Goal: Task Accomplishment & Management: Use online tool/utility

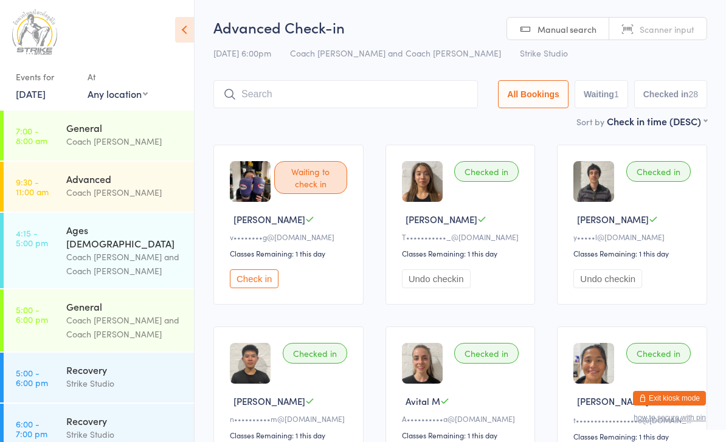
click at [450, 288] on button "Undo checkin" at bounding box center [436, 278] width 69 height 19
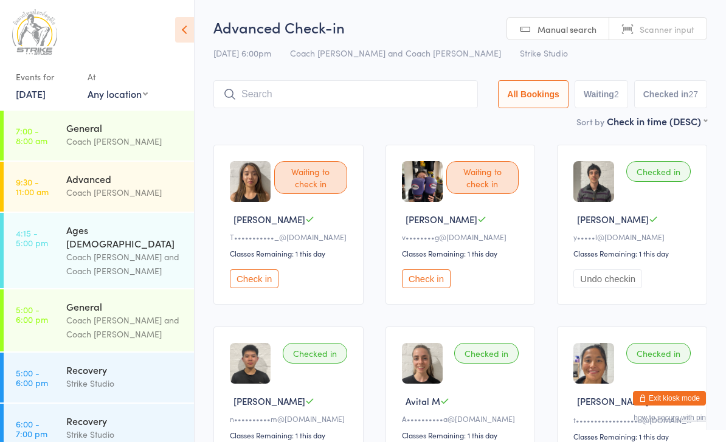
click at [381, 85] on input "search" at bounding box center [345, 94] width 265 height 28
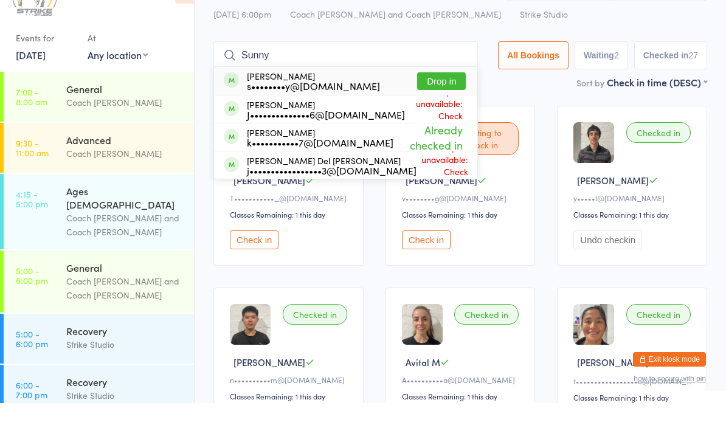
type input "Sunny"
click at [454, 111] on button "Drop in" at bounding box center [441, 120] width 49 height 18
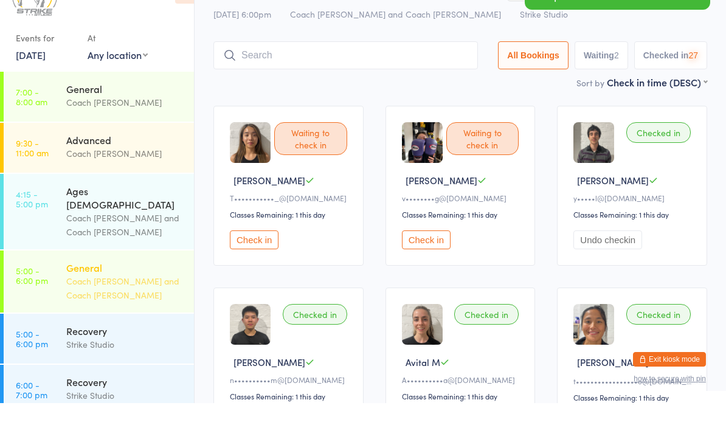
click at [165, 313] on div "Coach [PERSON_NAME] and Coach [PERSON_NAME]" at bounding box center [124, 327] width 117 height 28
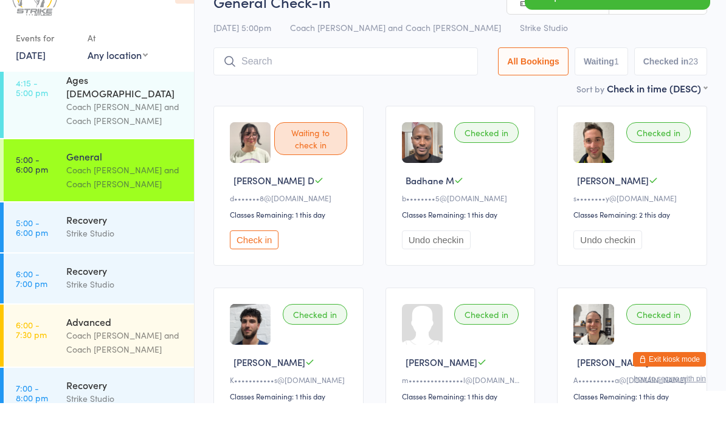
scroll to position [109, 0]
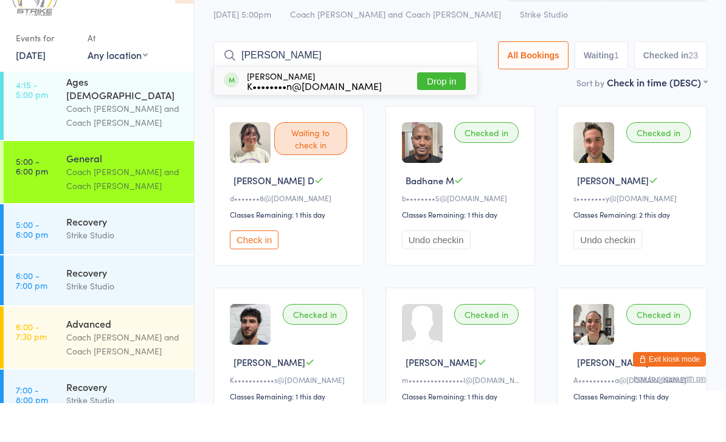
type input "[PERSON_NAME]"
click at [450, 111] on button "Drop in" at bounding box center [441, 120] width 49 height 18
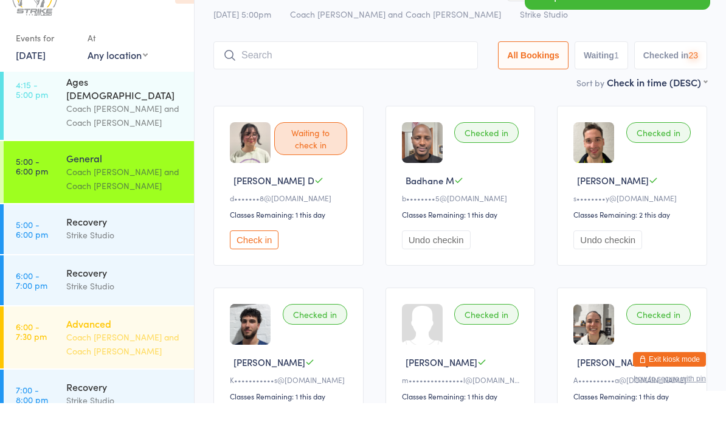
click at [166, 356] on div "Advanced" at bounding box center [124, 362] width 117 height 13
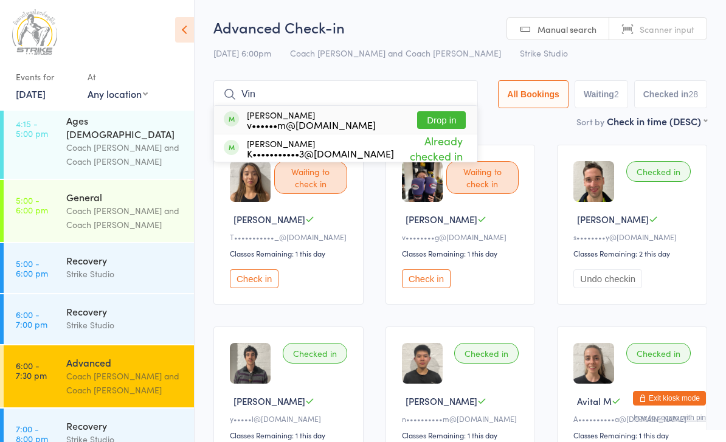
type input "Vin"
click at [456, 117] on button "Drop in" at bounding box center [441, 120] width 49 height 18
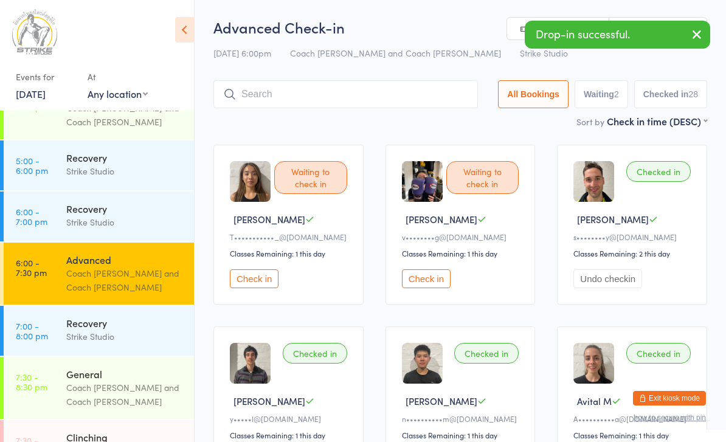
scroll to position [213, 0]
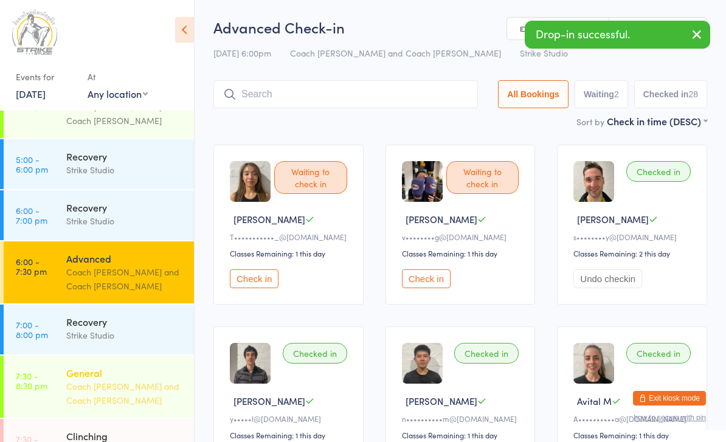
click at [134, 380] on div "Coach [PERSON_NAME] and Coach [PERSON_NAME]" at bounding box center [124, 394] width 117 height 28
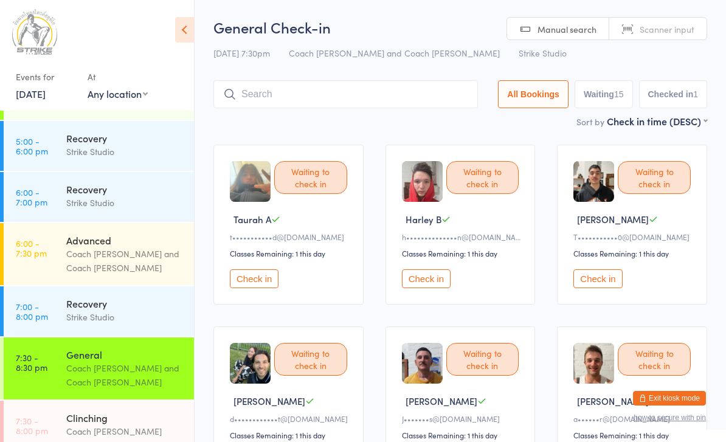
scroll to position [231, 0]
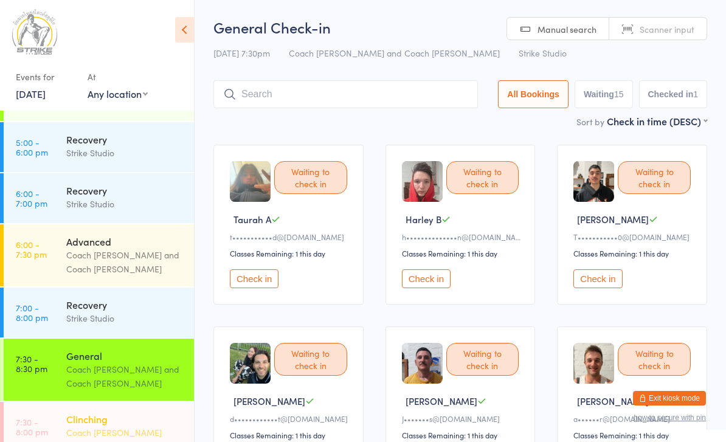
click at [57, 402] on link "7:30 - 8:00 pm Clinching Coach [PERSON_NAME]" at bounding box center [99, 427] width 190 height 50
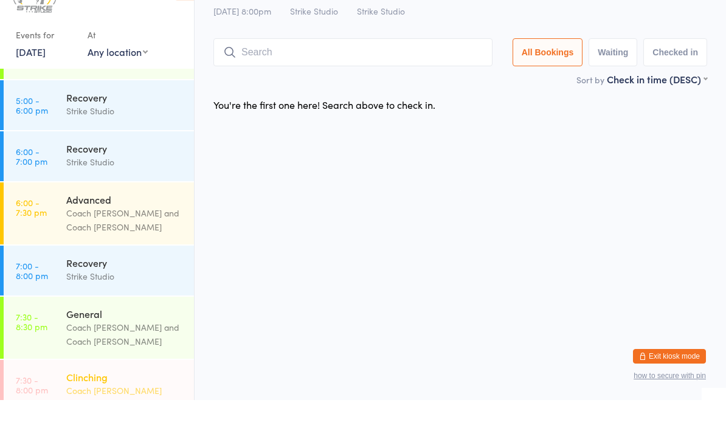
click at [54, 402] on link "7:30 - 8:00 pm Clinching Coach [PERSON_NAME]" at bounding box center [99, 427] width 190 height 50
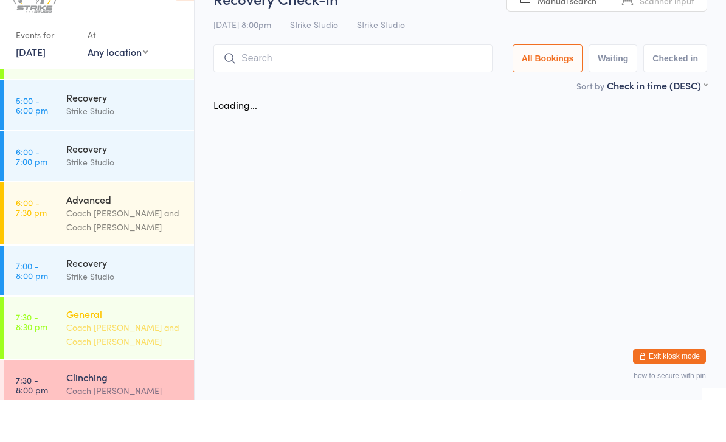
click at [81, 339] on div "General Coach [PERSON_NAME] and Coach [PERSON_NAME]" at bounding box center [130, 370] width 128 height 62
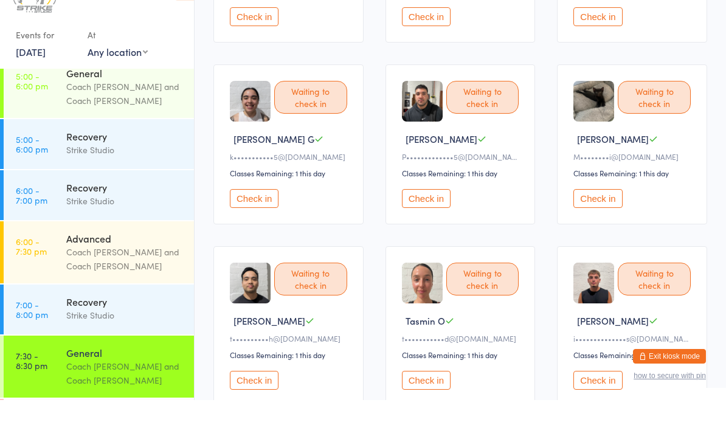
scroll to position [402, 0]
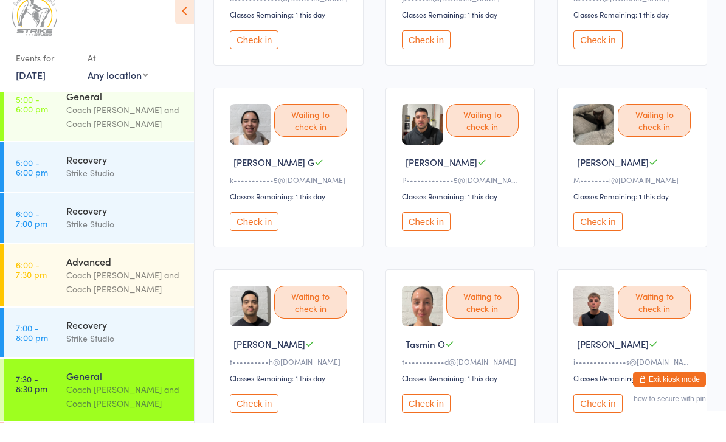
click at [255, 236] on button "Check in" at bounding box center [254, 240] width 49 height 19
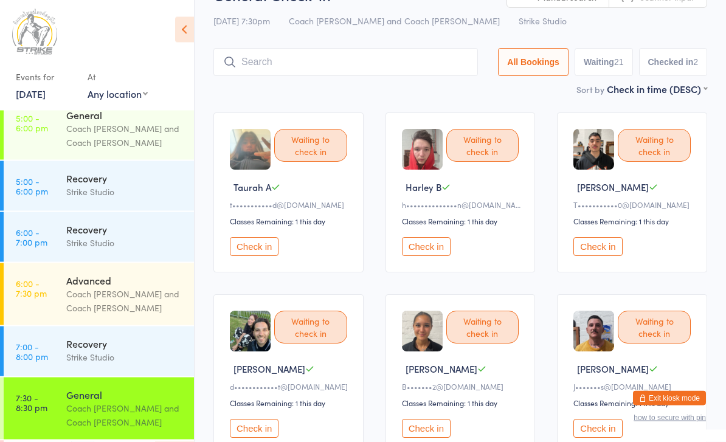
scroll to position [0, 0]
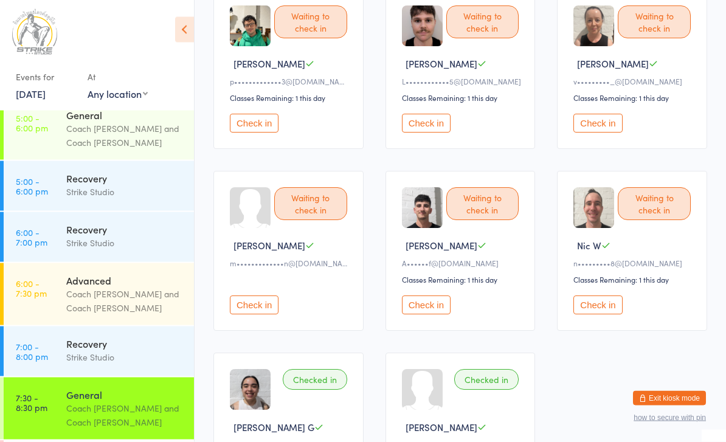
click at [432, 315] on button "Check in" at bounding box center [426, 305] width 49 height 19
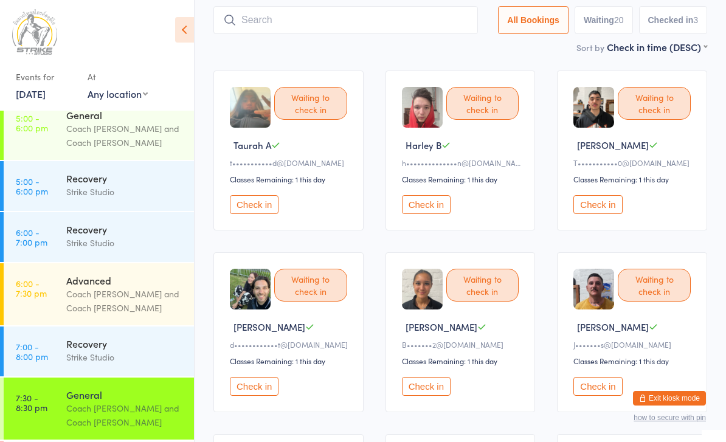
scroll to position [75, 0]
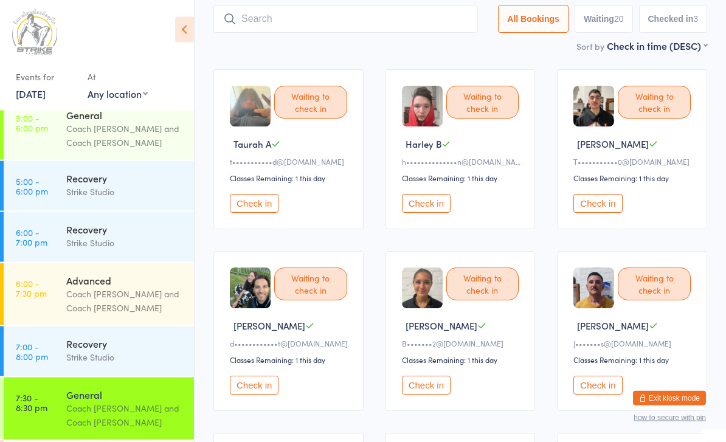
click at [603, 383] on div "Waiting to check in [PERSON_NAME]•••••••s@[DOMAIN_NAME] Classes Remaining: 1 th…" at bounding box center [632, 332] width 150 height 160
click at [603, 395] on button "Check in" at bounding box center [598, 385] width 49 height 19
click at [249, 213] on button "Check in" at bounding box center [254, 203] width 49 height 19
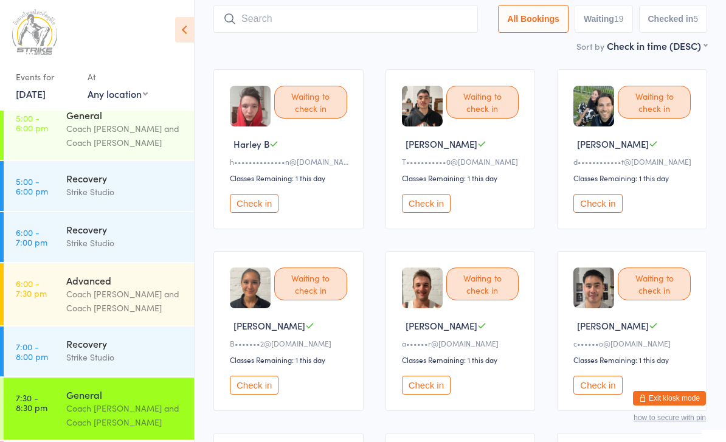
click at [438, 209] on button "Check in" at bounding box center [426, 203] width 49 height 19
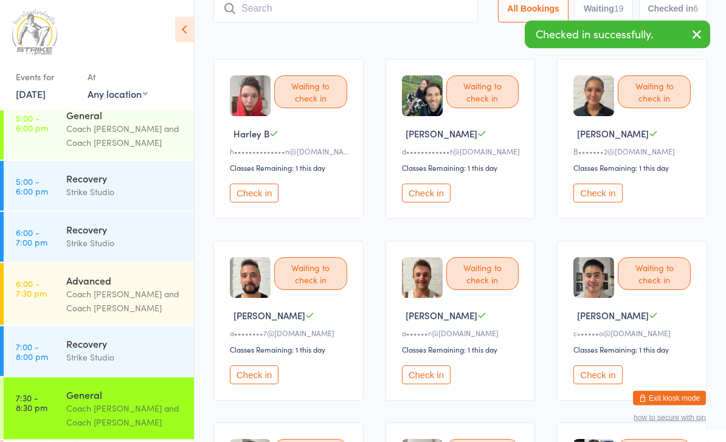
scroll to position [0, 0]
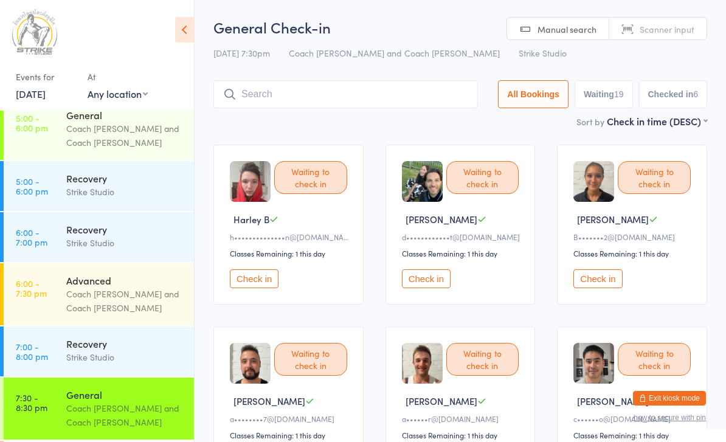
click at [338, 91] on input "search" at bounding box center [345, 94] width 265 height 28
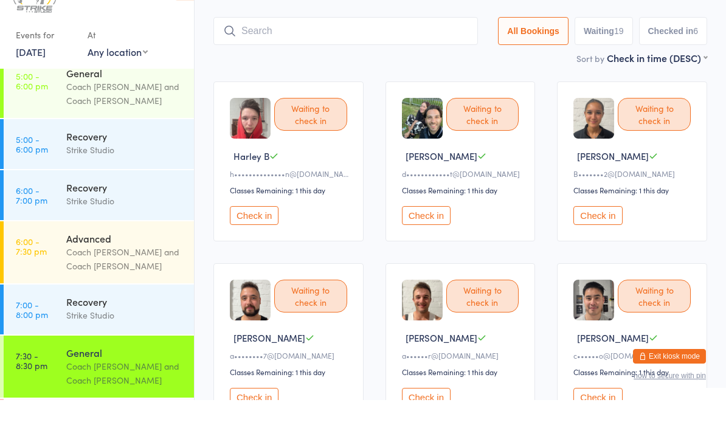
scroll to position [40, 0]
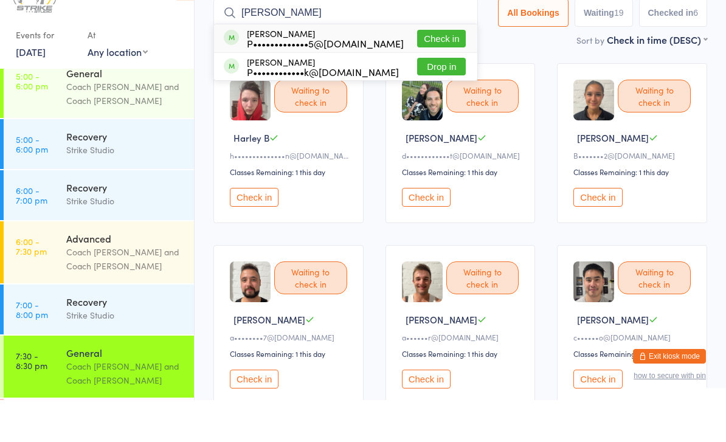
type input "[PERSON_NAME]"
click at [436, 72] on button "Check in" at bounding box center [441, 81] width 49 height 18
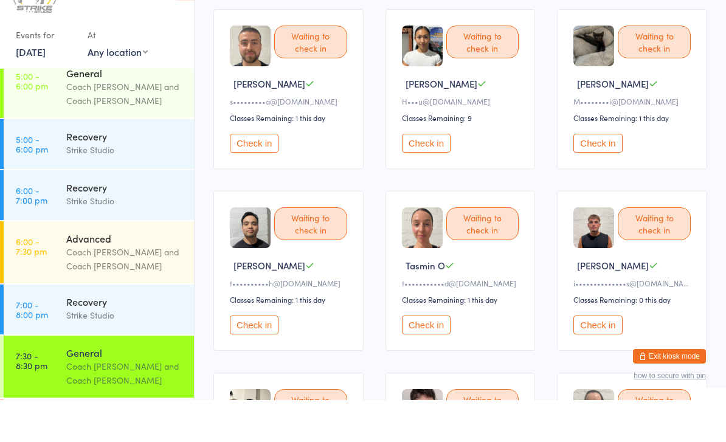
scroll to position [464, 0]
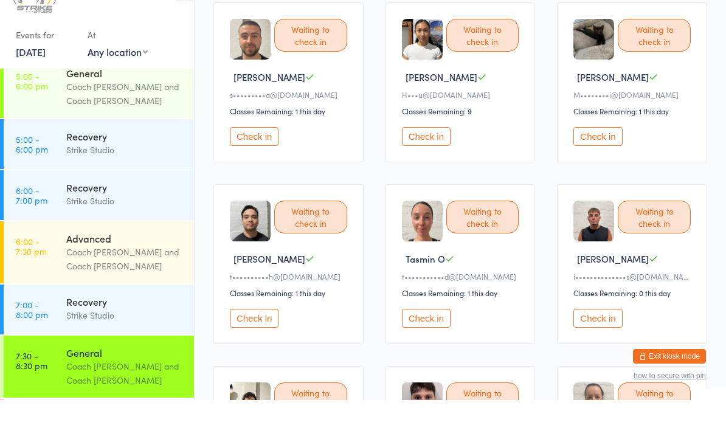
click at [615, 351] on button "Check in" at bounding box center [598, 360] width 49 height 19
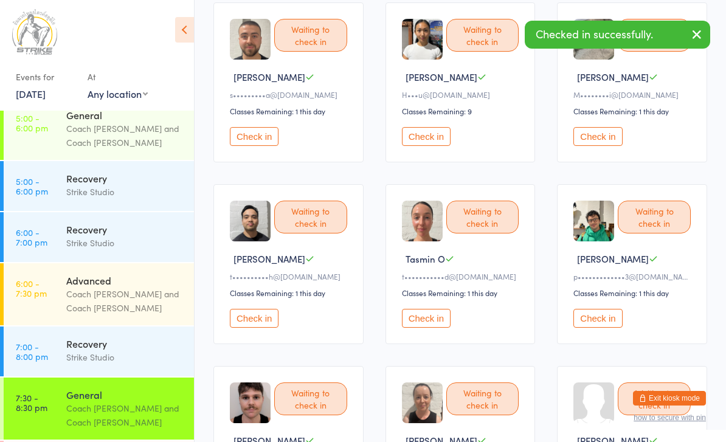
click at [260, 328] on button "Check in" at bounding box center [254, 318] width 49 height 19
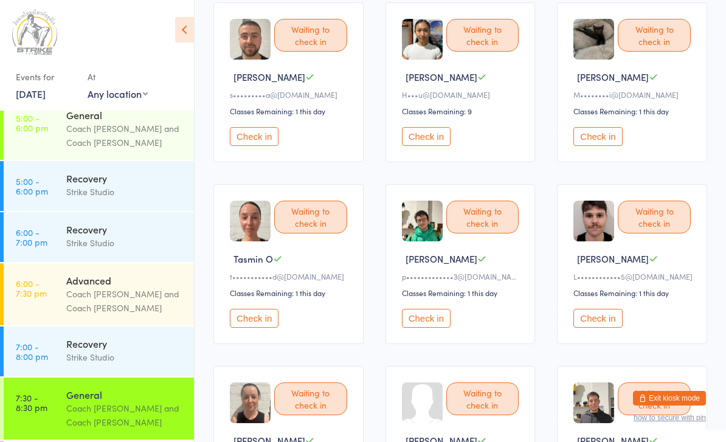
click at [429, 328] on button "Check in" at bounding box center [426, 318] width 49 height 19
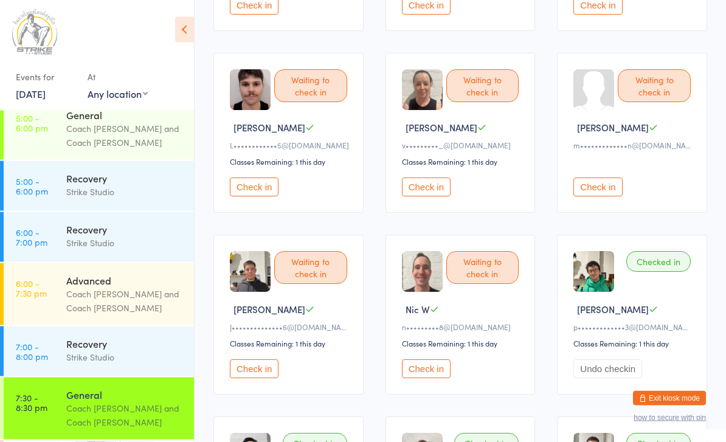
scroll to position [819, 0]
click at [257, 196] on button "Check in" at bounding box center [254, 187] width 49 height 19
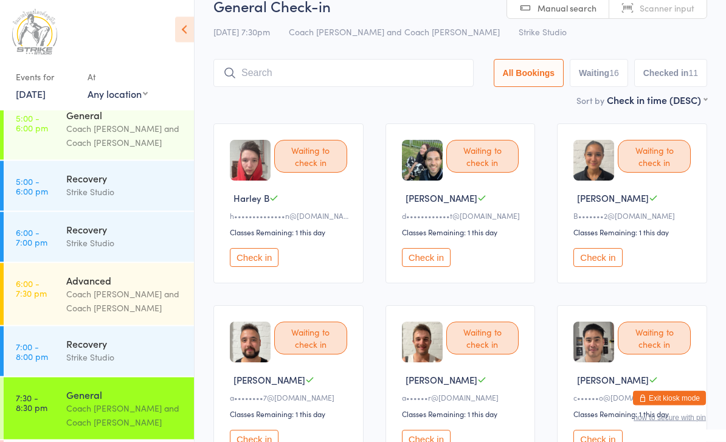
scroll to position [0, 0]
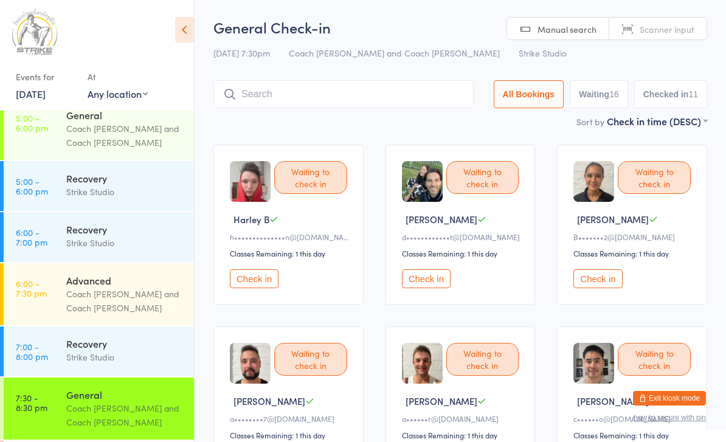
click at [314, 92] on input "search" at bounding box center [343, 94] width 260 height 28
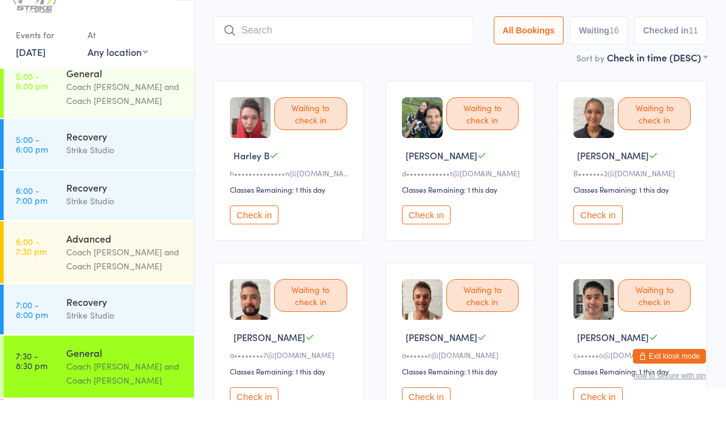
scroll to position [40, 0]
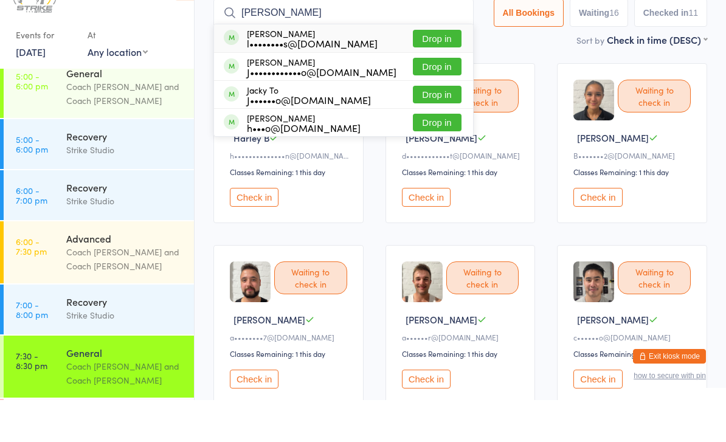
type input "[PERSON_NAME]"
click at [438, 100] on button "Drop in" at bounding box center [437, 109] width 49 height 18
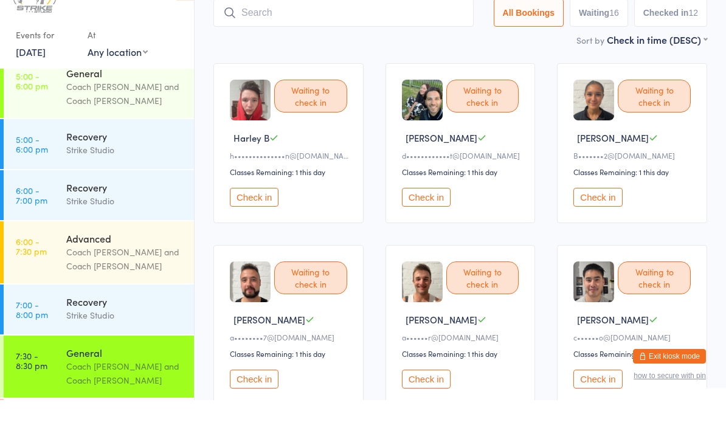
click at [252, 230] on button "Check in" at bounding box center [254, 239] width 49 height 19
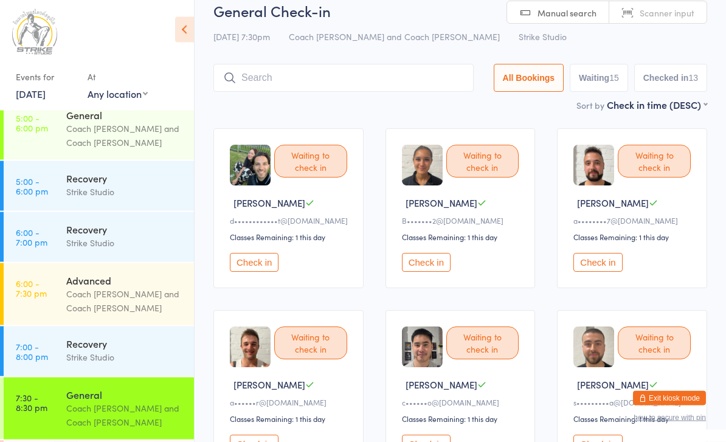
scroll to position [0, 0]
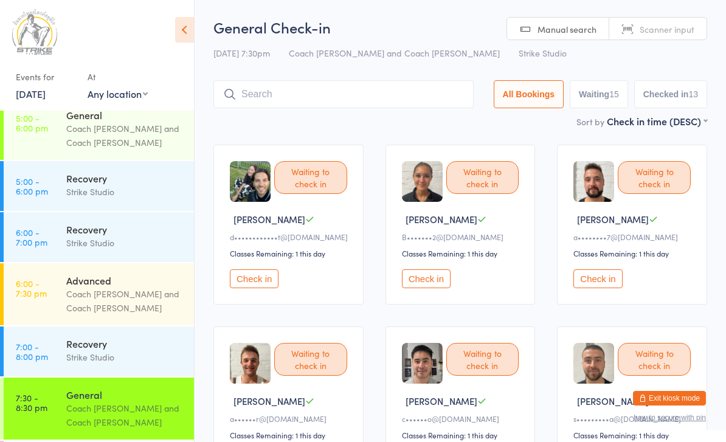
click at [294, 100] on input "search" at bounding box center [343, 94] width 260 height 28
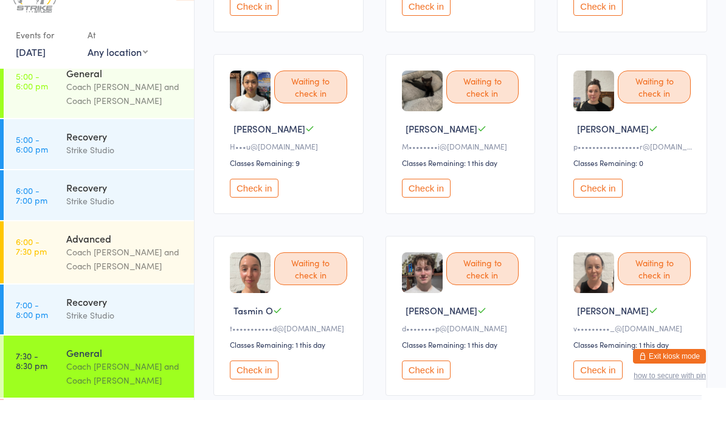
scroll to position [418, 0]
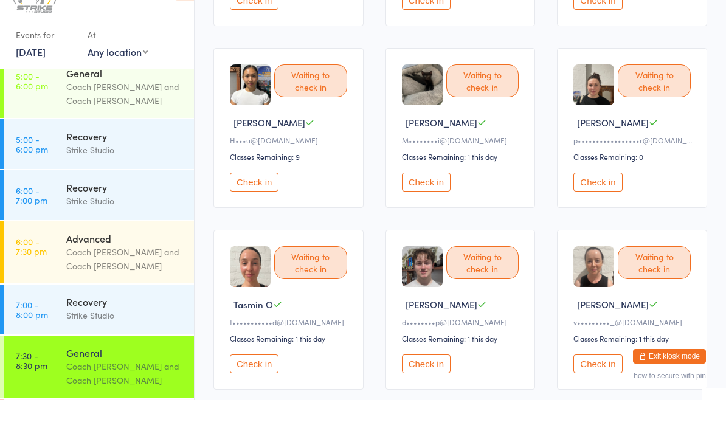
click at [598, 213] on div "Waiting to check in [PERSON_NAME] M p•••••••••••••••••r@[DOMAIN_NAME] Classes R…" at bounding box center [632, 170] width 150 height 160
click at [595, 215] on button "Check in" at bounding box center [598, 224] width 49 height 19
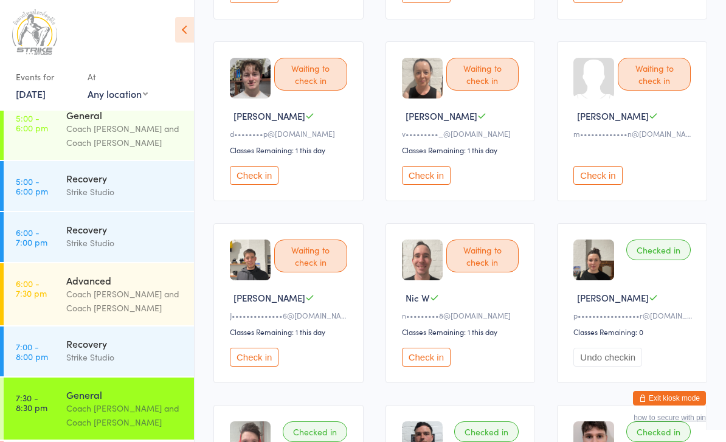
scroll to position [651, 0]
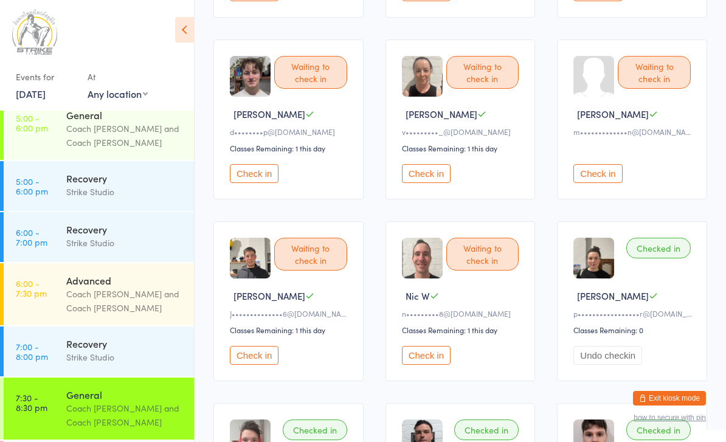
click at [416, 364] on div "Waiting to check in Nic W n•••••••••8@[DOMAIN_NAME] Classes Remaining: 1 this d…" at bounding box center [461, 301] width 150 height 160
click at [420, 365] on button "Check in" at bounding box center [426, 355] width 49 height 19
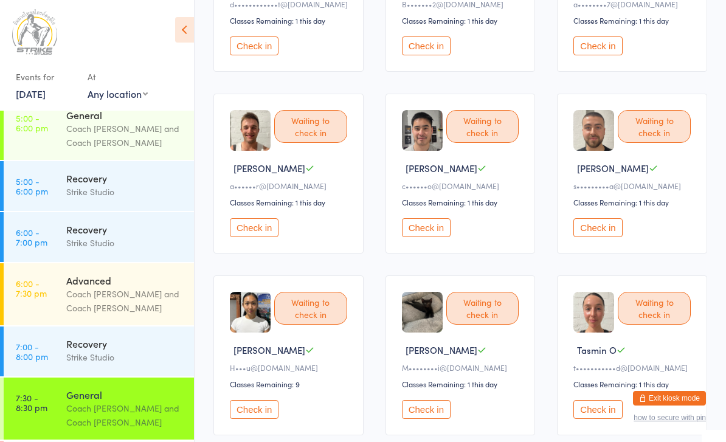
scroll to position [234, 0]
click at [265, 237] on button "Check in" at bounding box center [254, 227] width 49 height 19
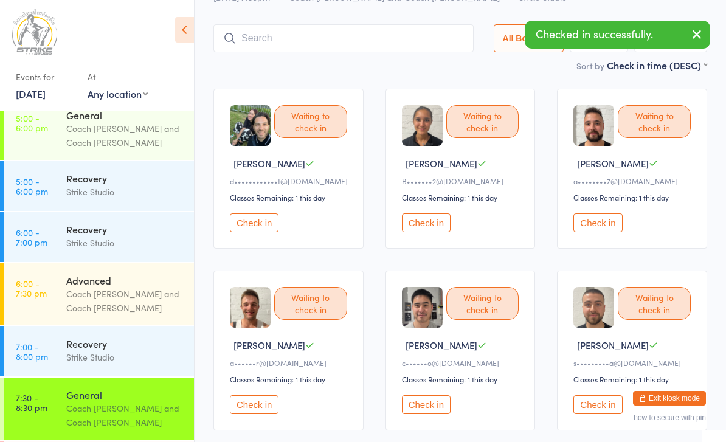
scroll to position [57, 0]
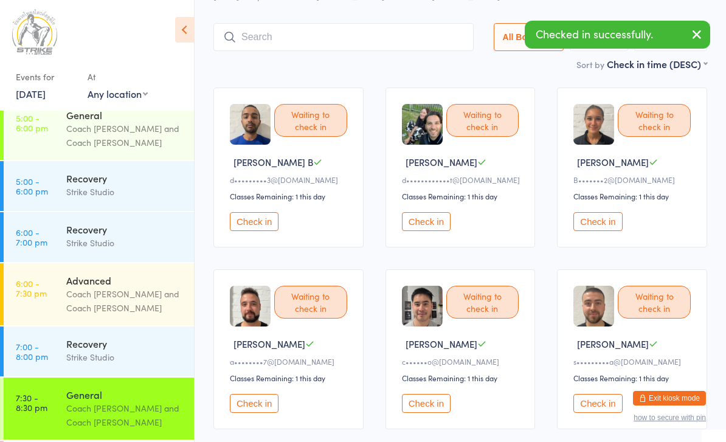
click at [265, 231] on button "Check in" at bounding box center [254, 221] width 49 height 19
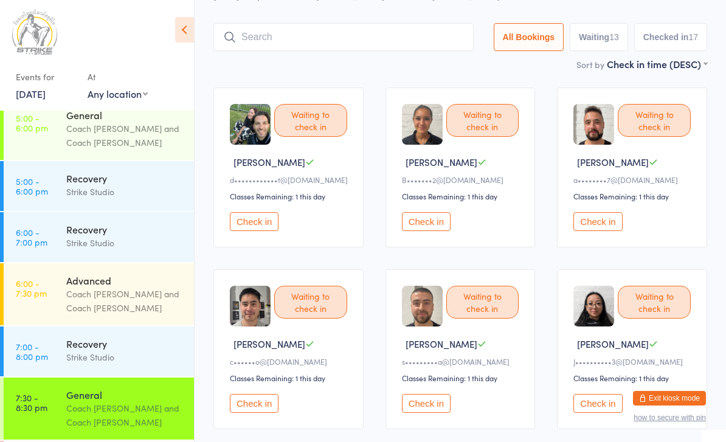
click at [106, 388] on div "General" at bounding box center [124, 394] width 117 height 13
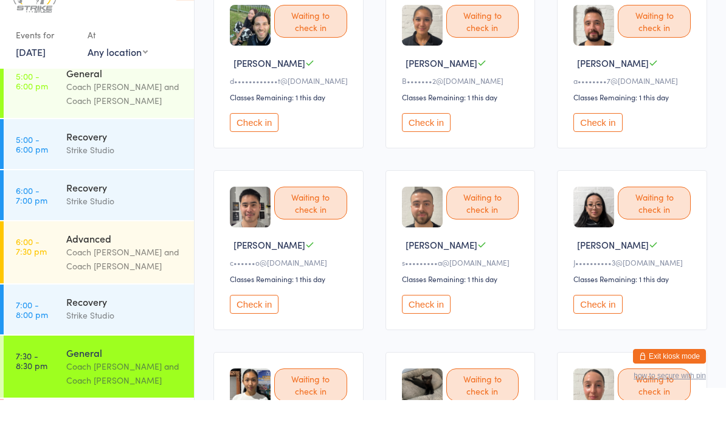
scroll to position [120, 0]
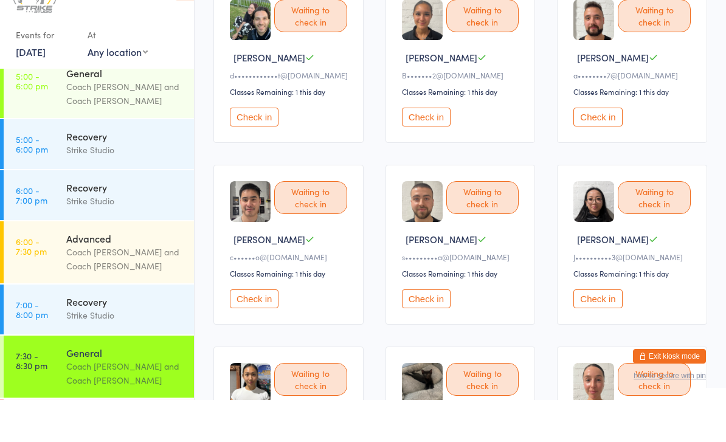
click at [612, 331] on button "Check in" at bounding box center [598, 340] width 49 height 19
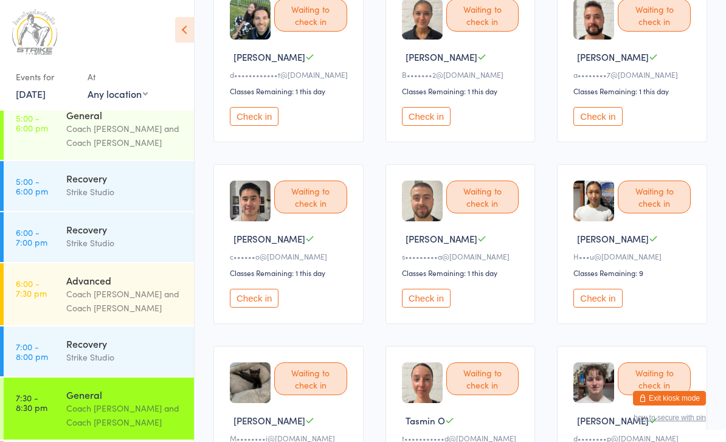
click at [252, 308] on button "Check in" at bounding box center [254, 298] width 49 height 19
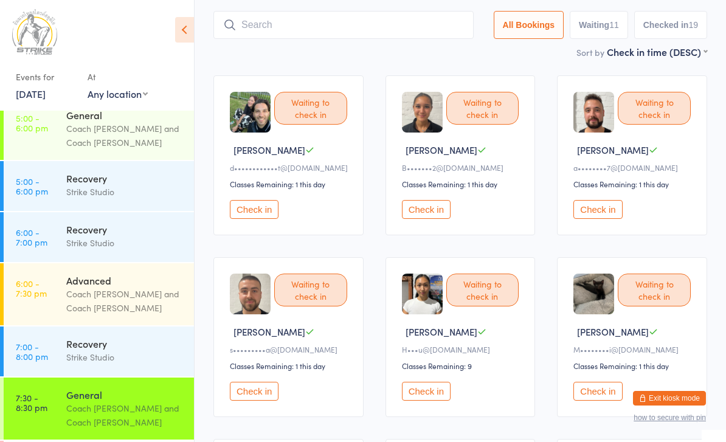
scroll to position [65, 0]
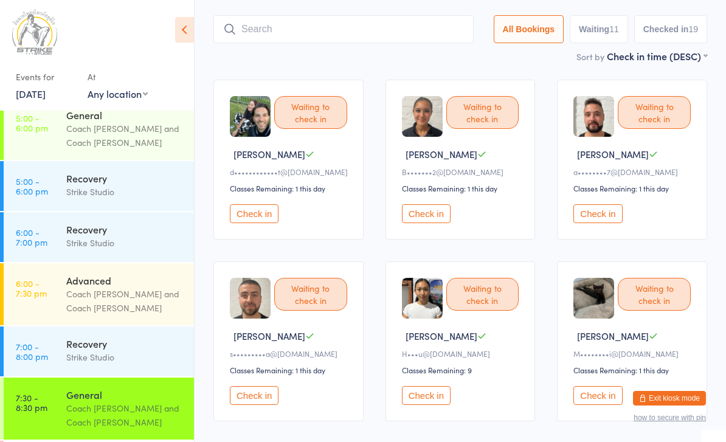
click at [589, 189] on div "Classes Remaining: 1 this day" at bounding box center [634, 188] width 121 height 10
click at [590, 212] on button "Check in" at bounding box center [598, 213] width 49 height 19
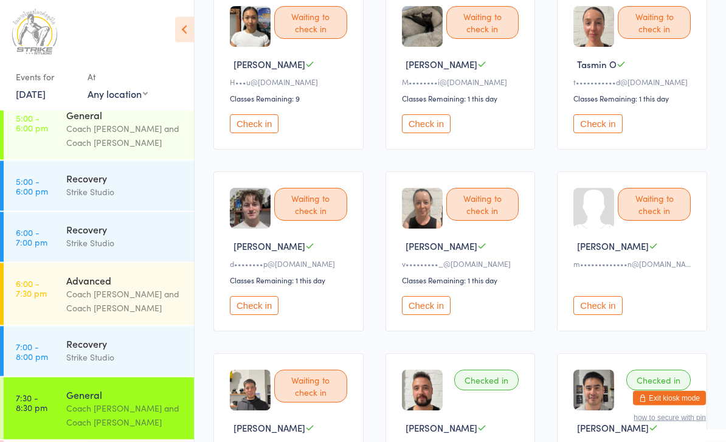
scroll to position [337, 0]
click at [436, 313] on button "Check in" at bounding box center [426, 305] width 49 height 19
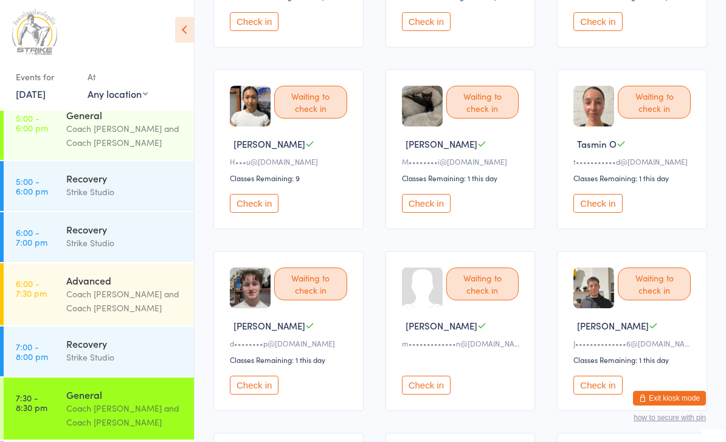
scroll to position [269, 0]
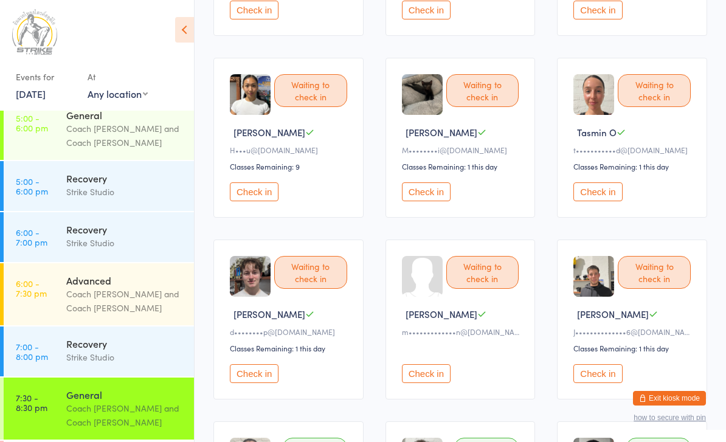
click at [431, 198] on button "Check in" at bounding box center [426, 191] width 49 height 19
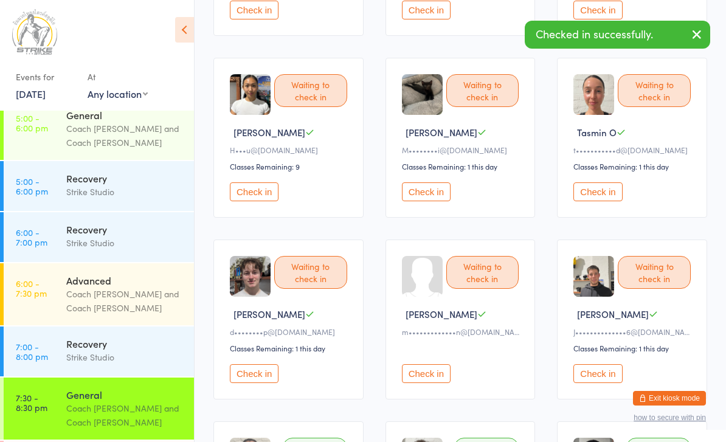
click at [440, 200] on button "Check in" at bounding box center [426, 191] width 49 height 19
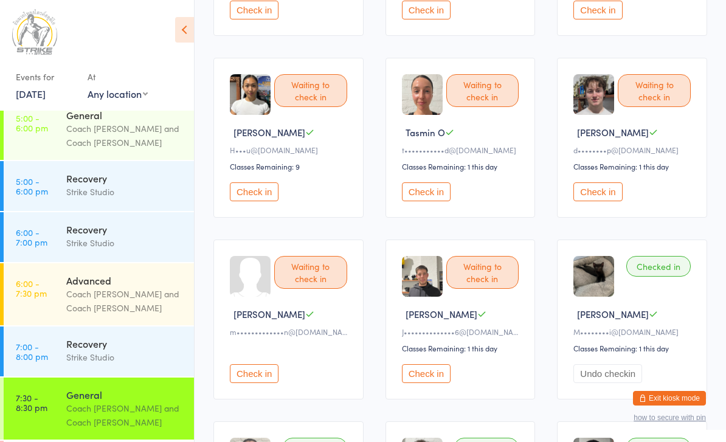
click at [240, 201] on button "Check in" at bounding box center [254, 191] width 49 height 19
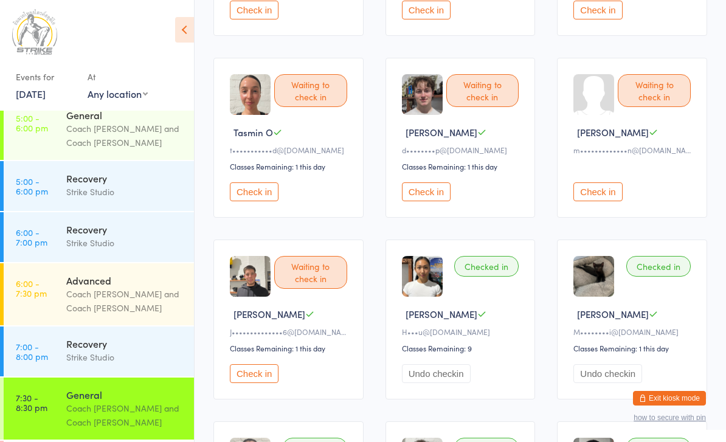
click at [426, 201] on button "Check in" at bounding box center [426, 191] width 49 height 19
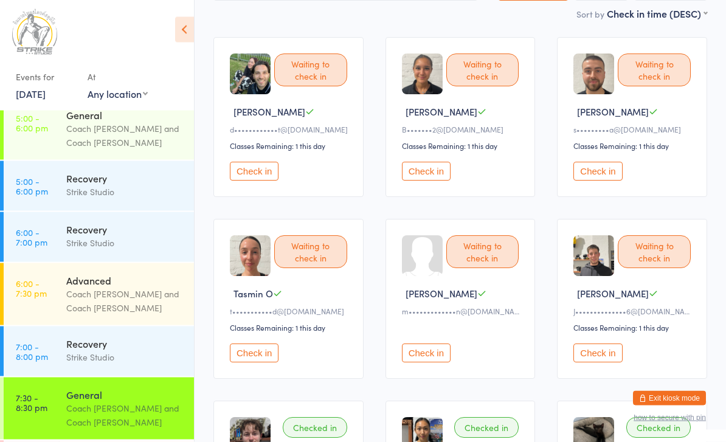
scroll to position [108, 0]
click at [426, 181] on button "Check in" at bounding box center [426, 171] width 49 height 19
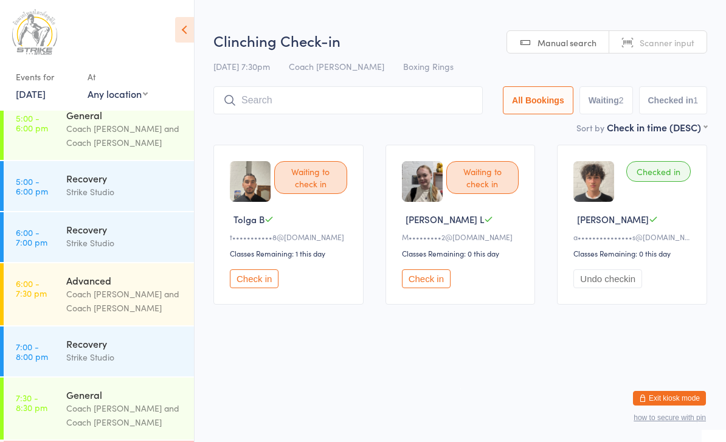
click at [261, 288] on button "Check in" at bounding box center [254, 278] width 49 height 19
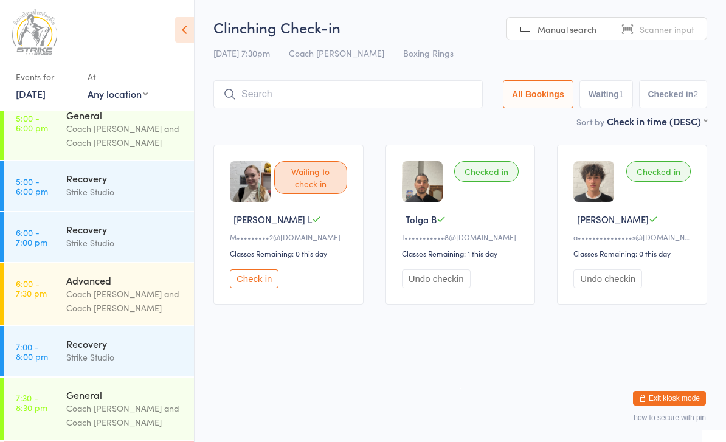
click at [264, 288] on button "Check in" at bounding box center [254, 278] width 49 height 19
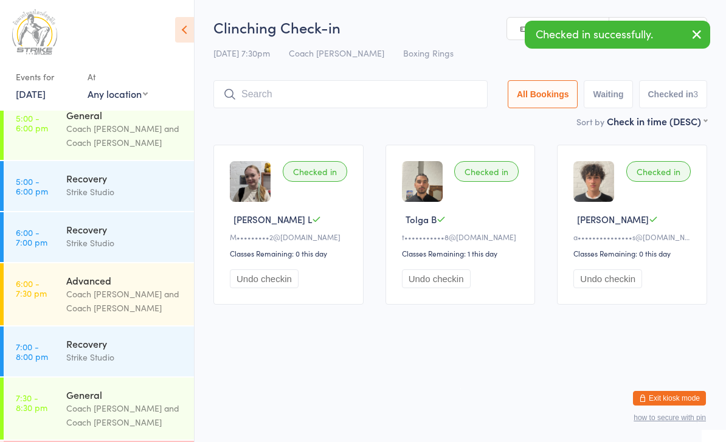
click at [385, 92] on input "search" at bounding box center [350, 94] width 274 height 28
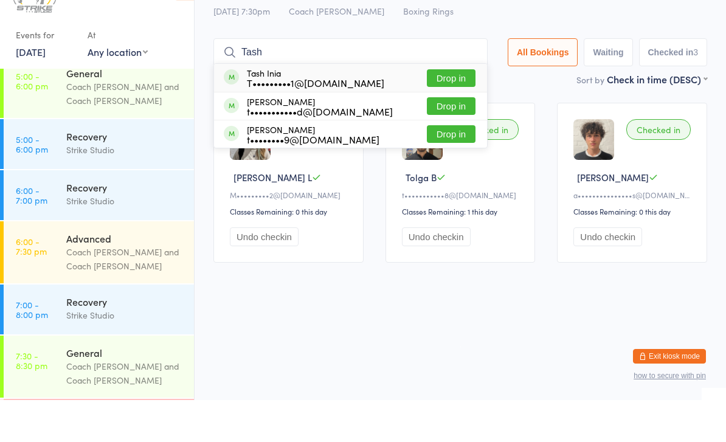
type input "Tash"
click at [459, 111] on button "Drop in" at bounding box center [451, 120] width 49 height 18
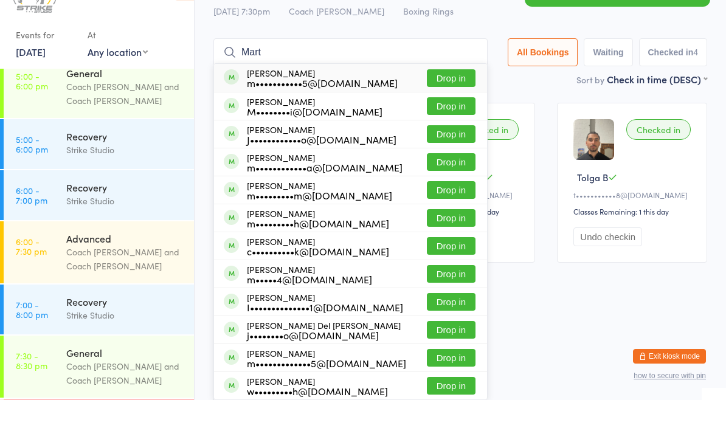
type input "Mart"
click at [456, 195] on button "Drop in" at bounding box center [451, 204] width 49 height 18
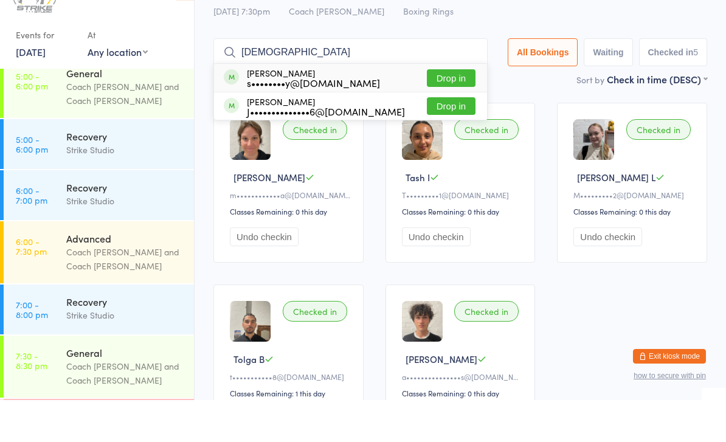
type input "[DEMOGRAPHIC_DATA]"
click at [453, 111] on button "Drop in" at bounding box center [451, 120] width 49 height 18
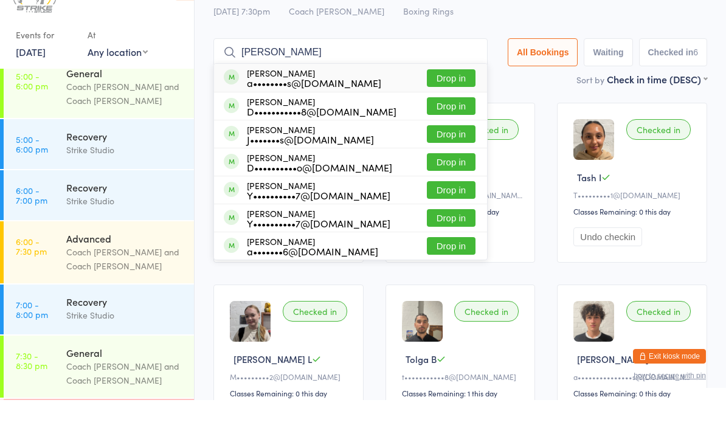
type input "[PERSON_NAME]"
click at [454, 139] on button "Drop in" at bounding box center [451, 148] width 49 height 18
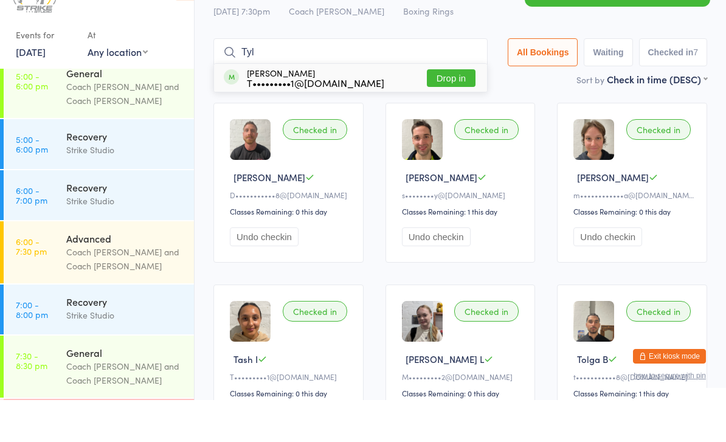
type input "Tyl"
click at [456, 111] on button "Drop in" at bounding box center [451, 120] width 49 height 18
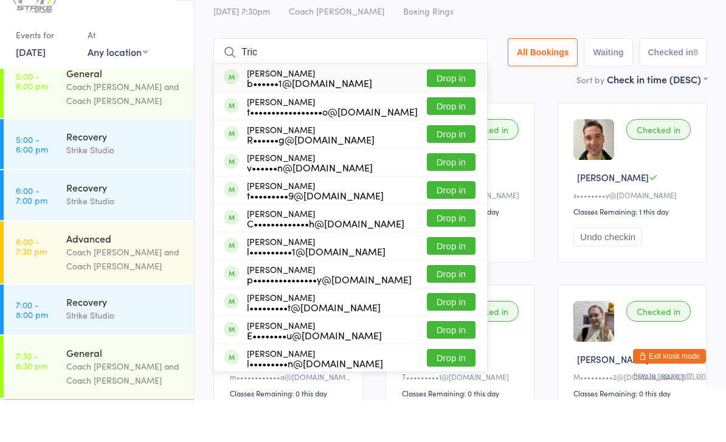
type input "Tric"
click at [454, 139] on button "Drop in" at bounding box center [451, 148] width 49 height 18
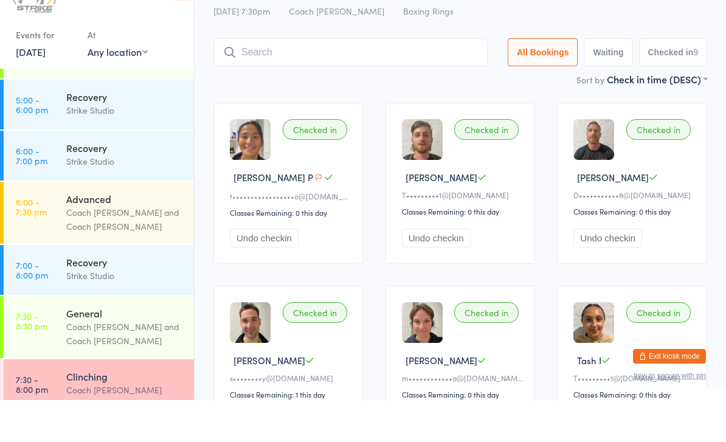
scroll to position [231, 0]
click at [547, 247] on div "Checked in [PERSON_NAME] P t•••••••••••••••••o@[DOMAIN_NAME] Classes Remaining:…" at bounding box center [461, 407] width 516 height 547
